Goal: Entertainment & Leisure: Browse casually

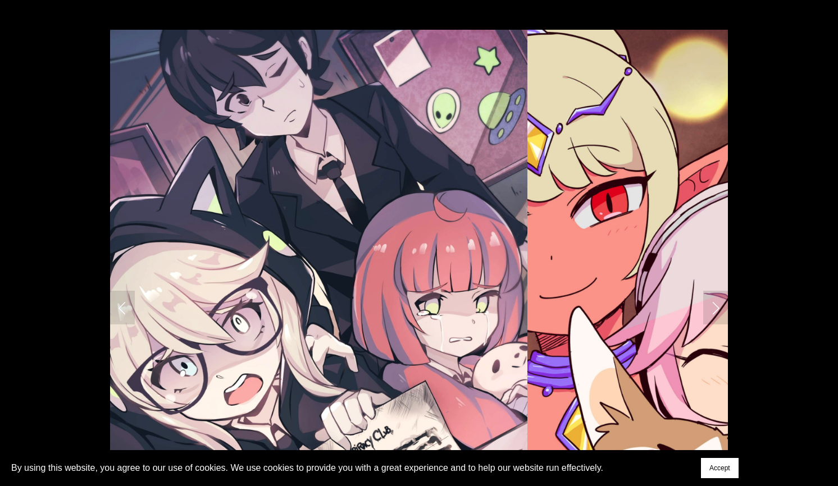
scroll to position [340, 0]
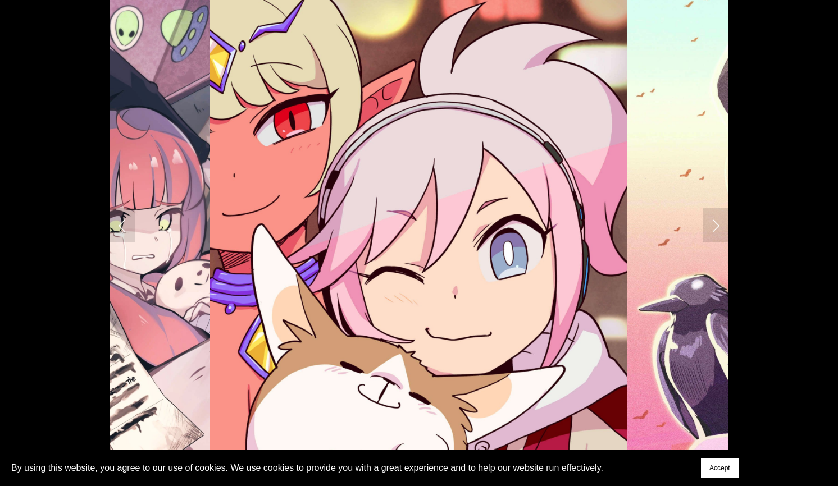
click at [313, 243] on img at bounding box center [418, 225] width 417 height 556
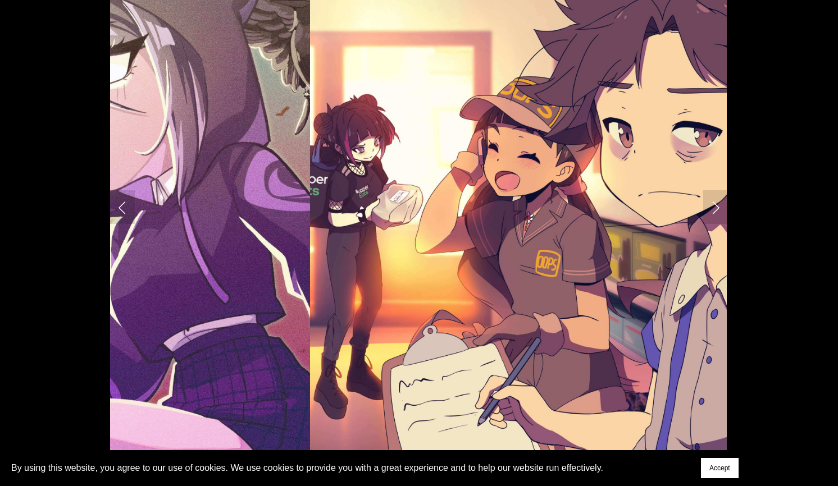
scroll to position [337, 0]
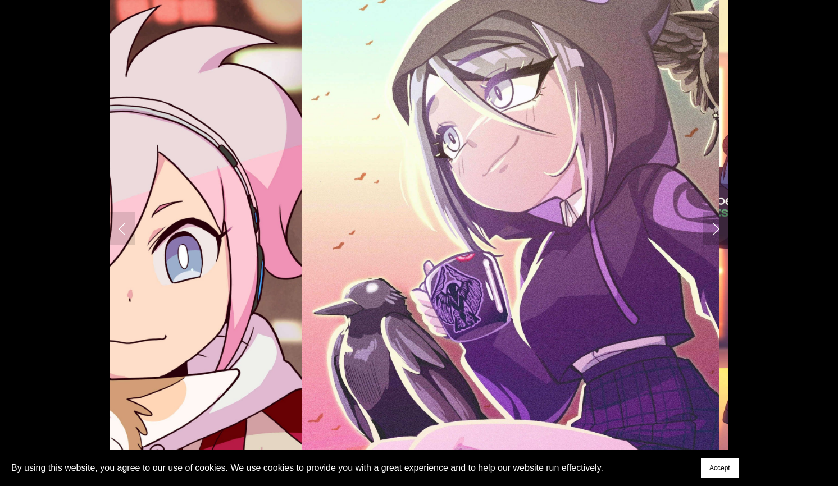
click at [718, 231] on link "Next Slide" at bounding box center [715, 229] width 25 height 34
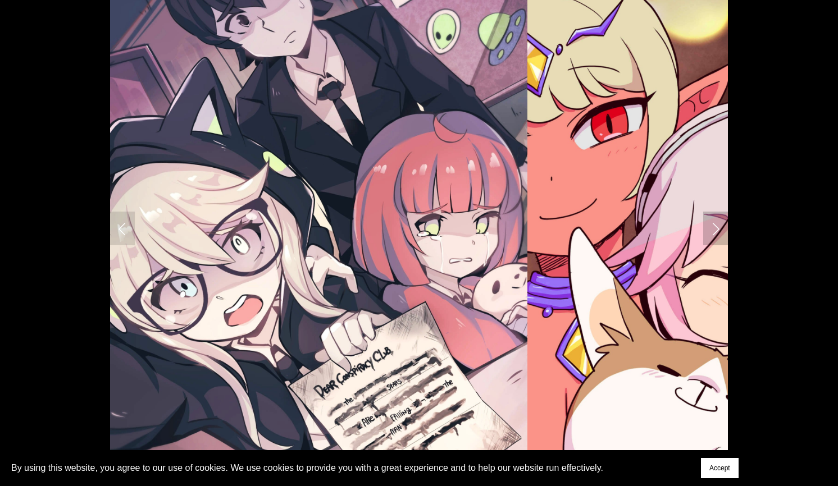
click at [718, 231] on link "Next Slide" at bounding box center [715, 229] width 25 height 34
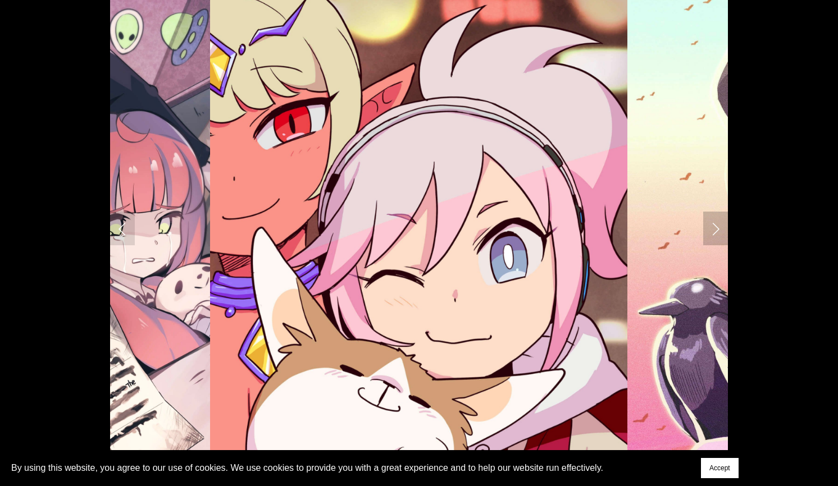
click at [718, 231] on link "Next Slide" at bounding box center [715, 229] width 25 height 34
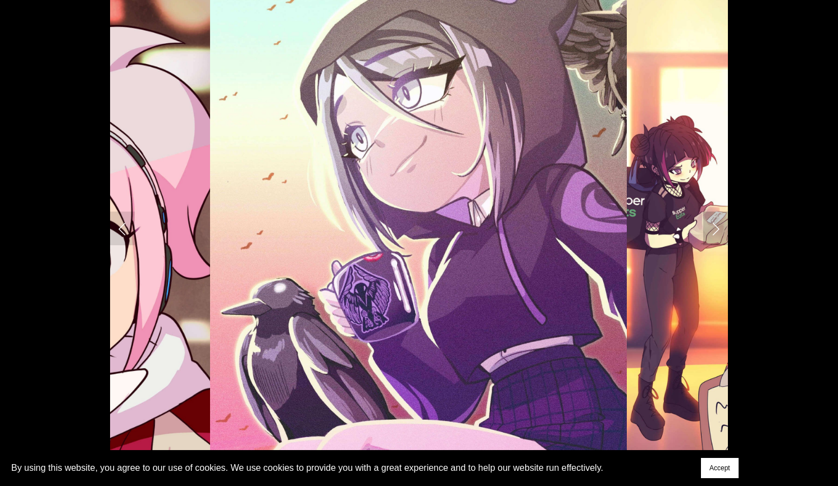
click at [718, 233] on link "Next Slide" at bounding box center [715, 229] width 25 height 34
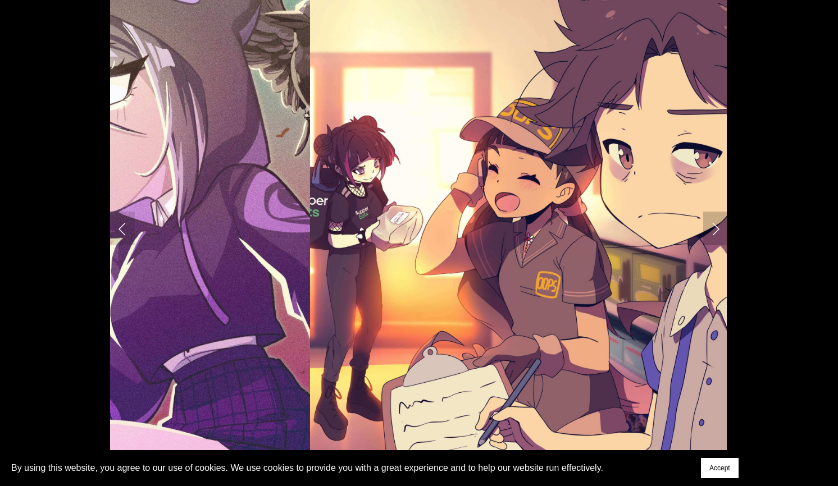
click at [718, 233] on link "Next Slide" at bounding box center [715, 229] width 25 height 34
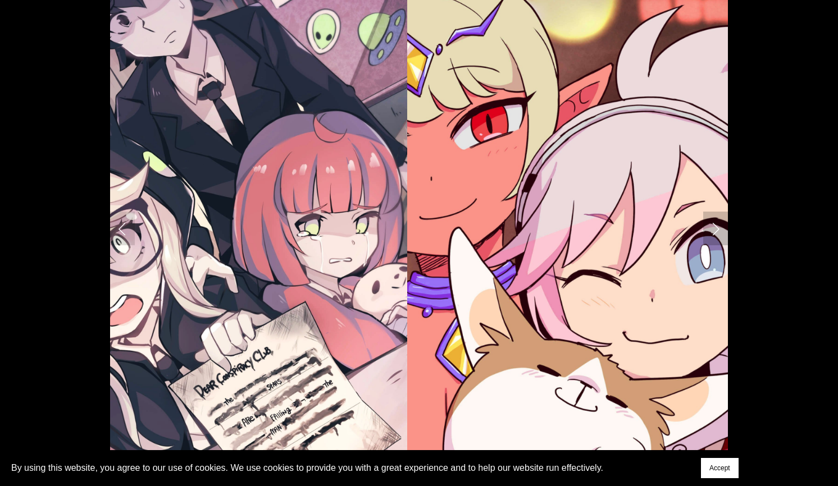
scroll to position [0, 0]
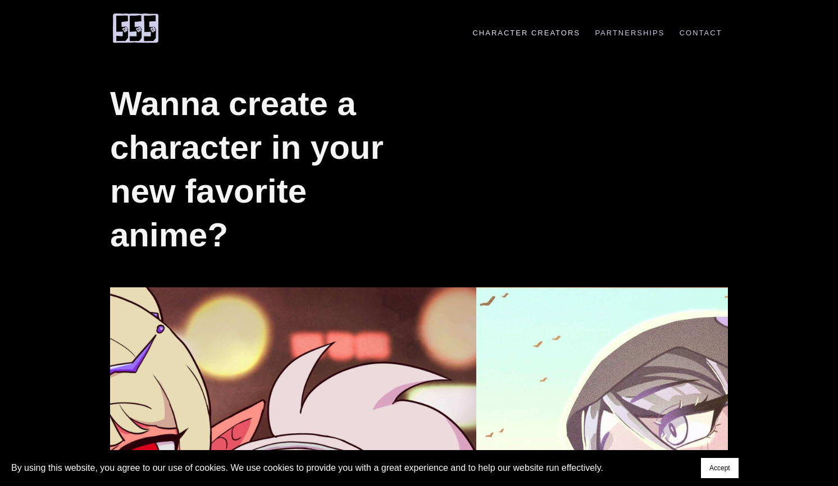
click at [545, 33] on link "Character Creators" at bounding box center [526, 33] width 119 height 8
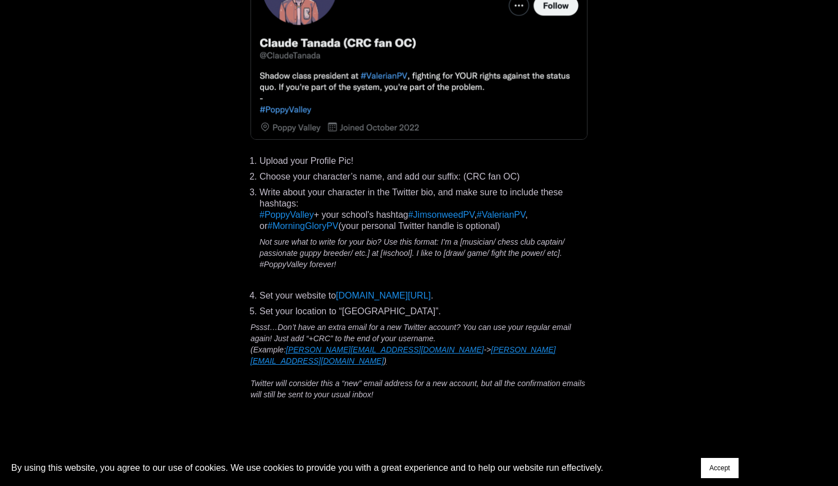
scroll to position [2950, 0]
